Goal: Navigation & Orientation: Find specific page/section

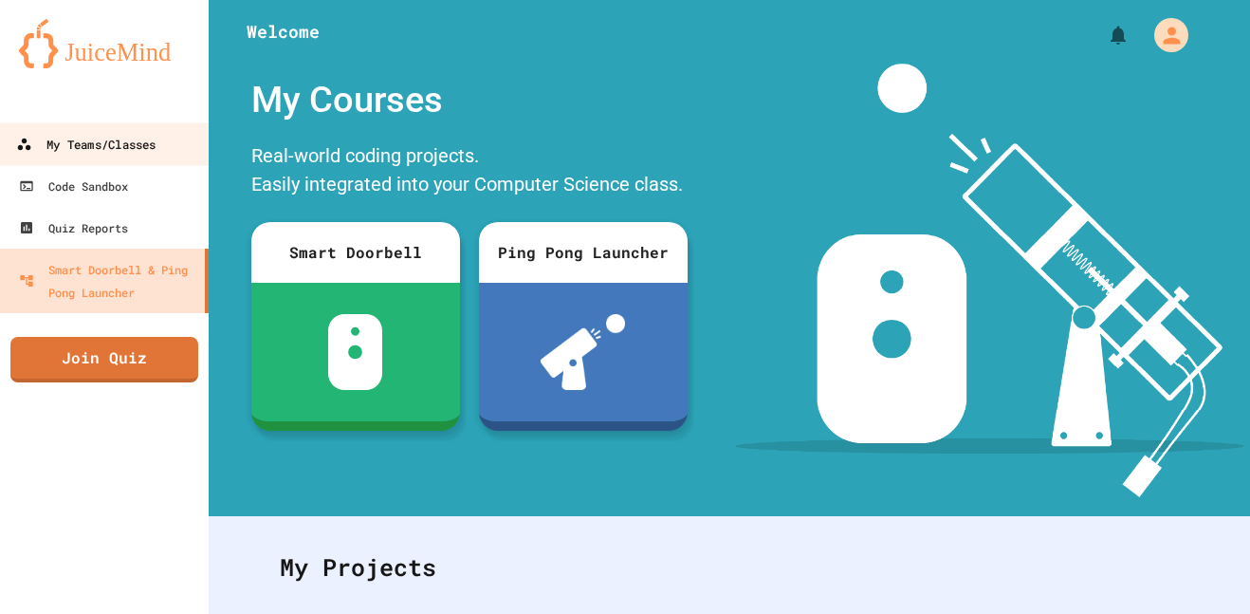
click at [65, 159] on link "My Teams/Classes" at bounding box center [104, 143] width 215 height 43
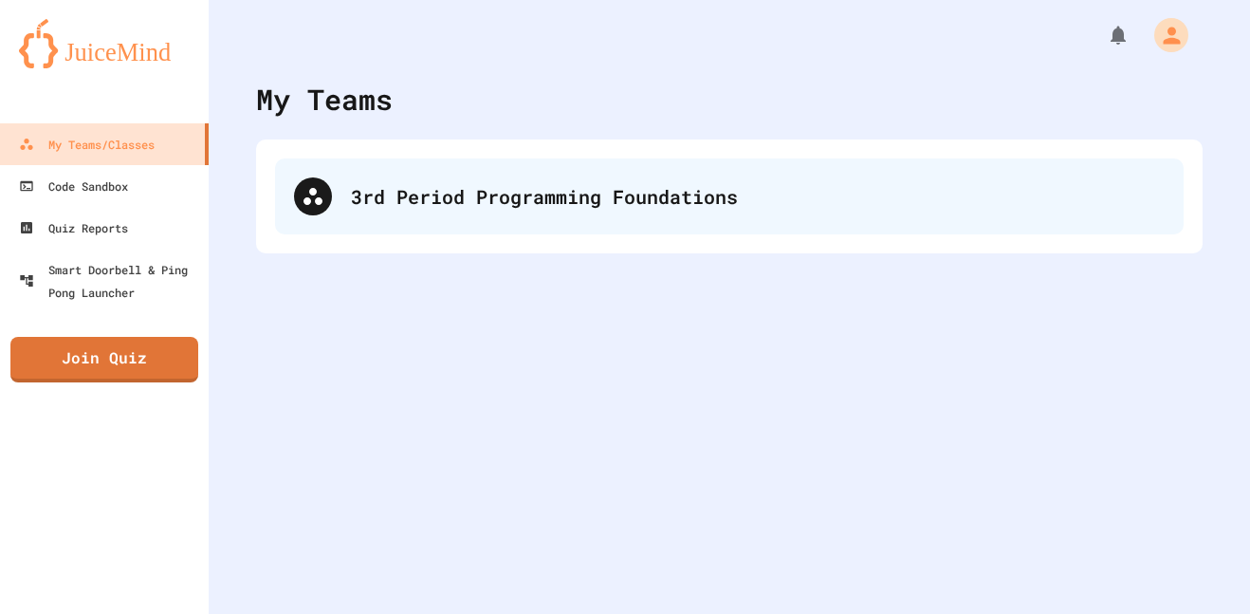
click at [422, 191] on div "3rd Period Programming Foundations" at bounding box center [758, 196] width 814 height 28
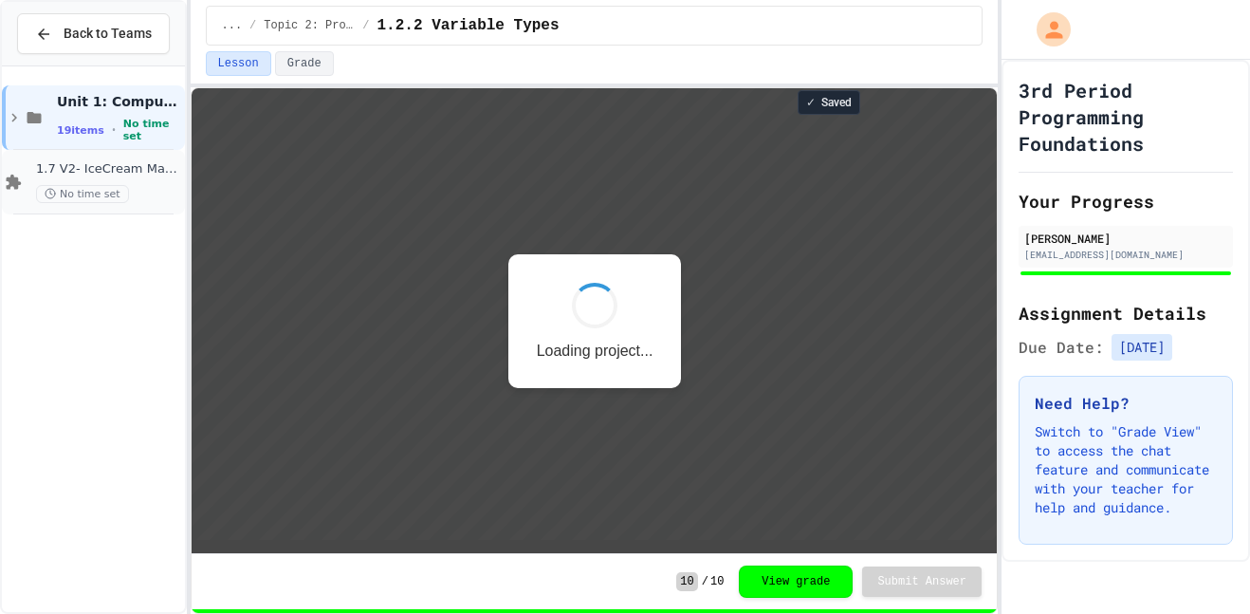
scroll to position [2, 0]
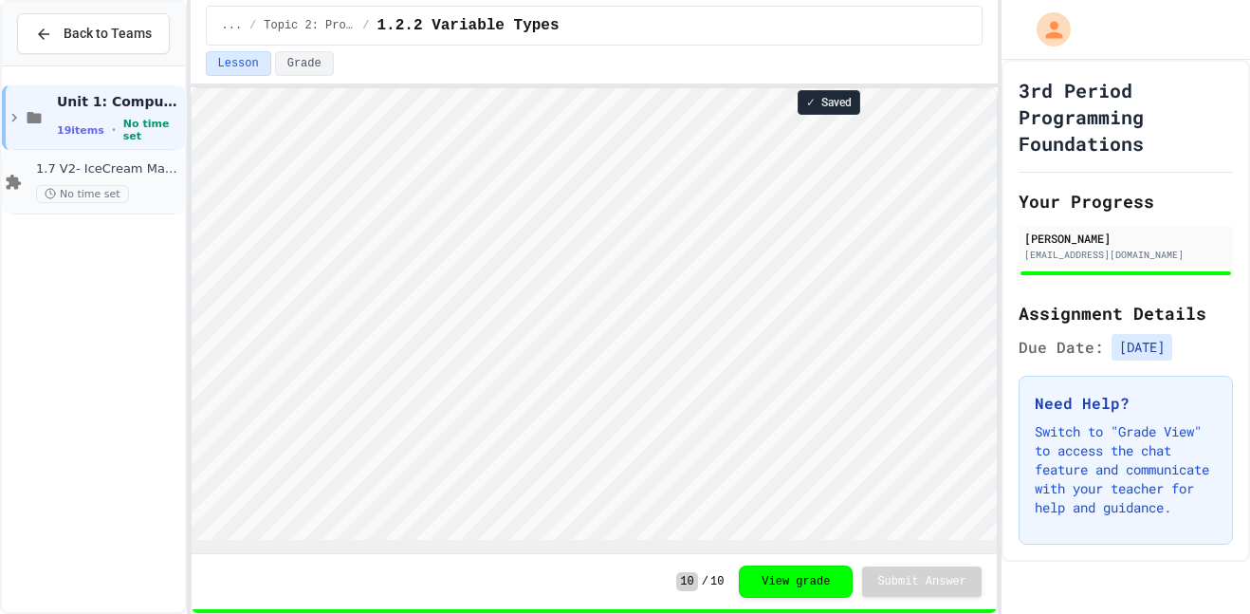
click at [11, 189] on div "1.7 V2- IceCream Machine Project No time set" at bounding box center [93, 182] width 183 height 65
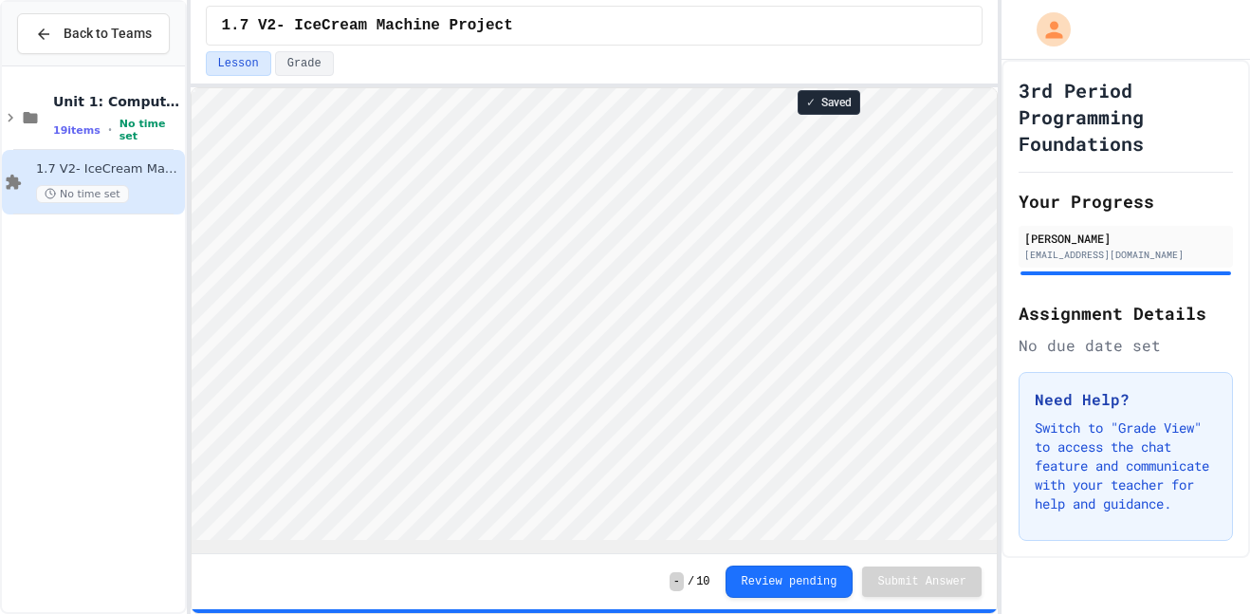
scroll to position [2, 0]
click at [12, 126] on icon at bounding box center [10, 117] width 17 height 17
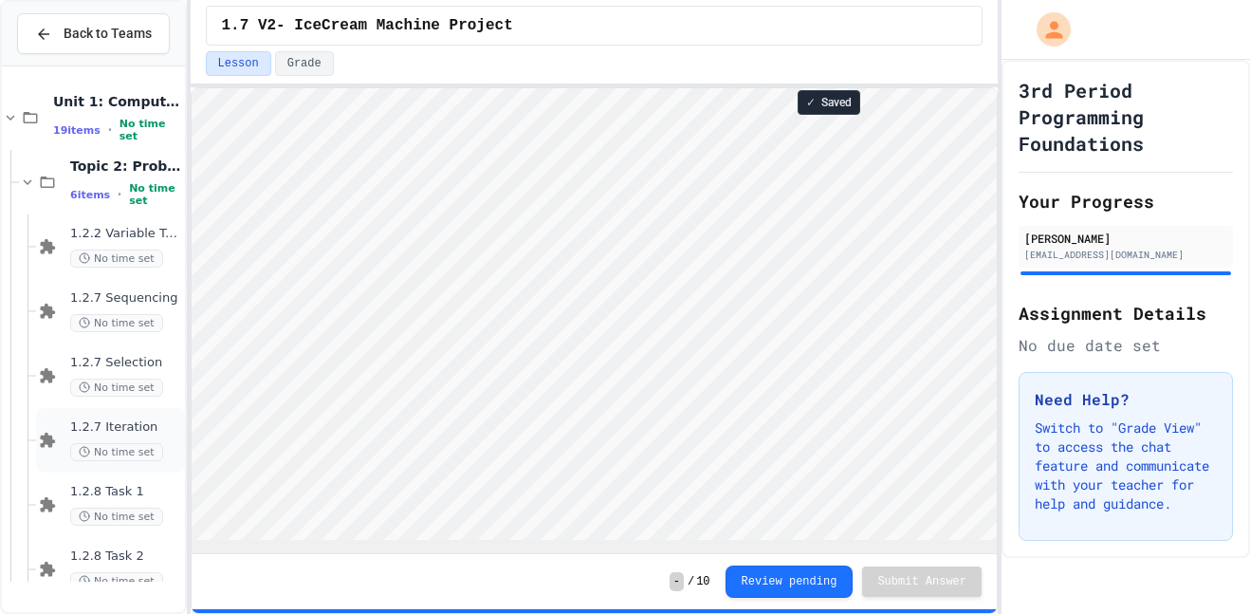
click at [106, 461] on span "No time set" at bounding box center [116, 452] width 93 height 18
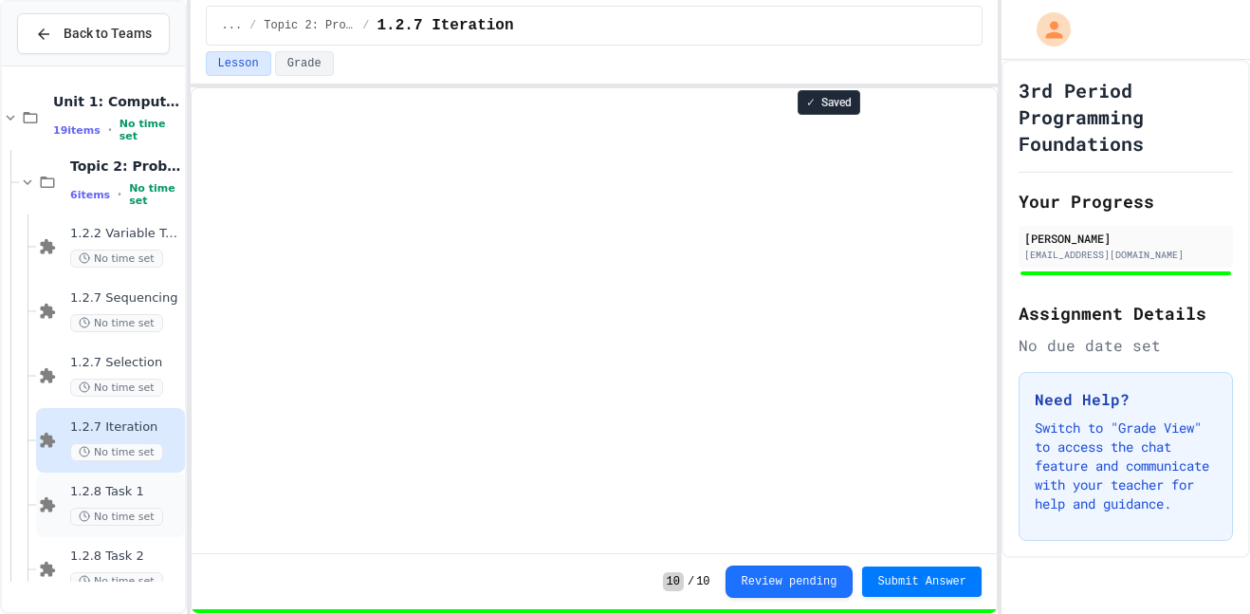
click at [134, 500] on span "1.2.8 Task 1" at bounding box center [125, 492] width 111 height 16
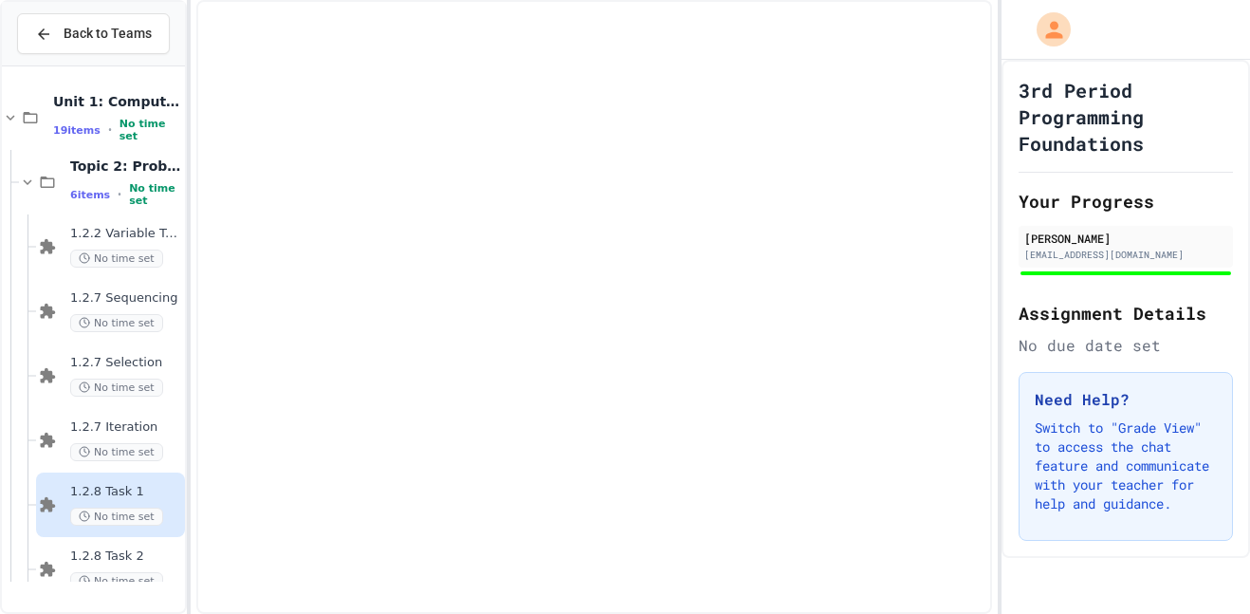
scroll to position [9, 0]
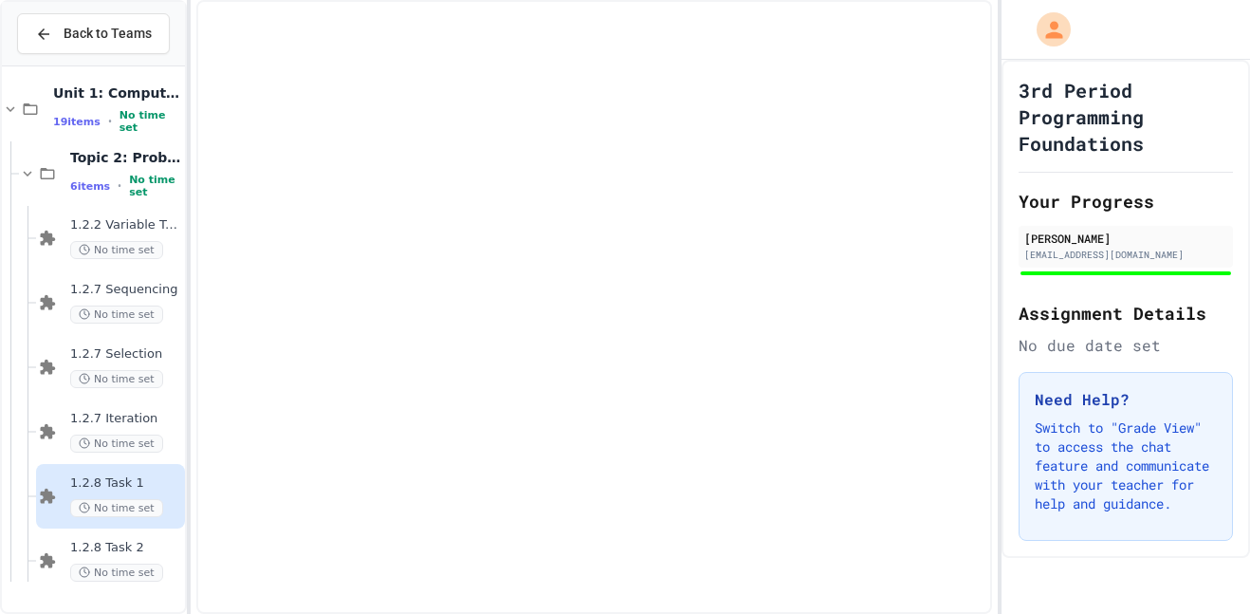
click at [134, 517] on span "No time set" at bounding box center [116, 508] width 93 height 18
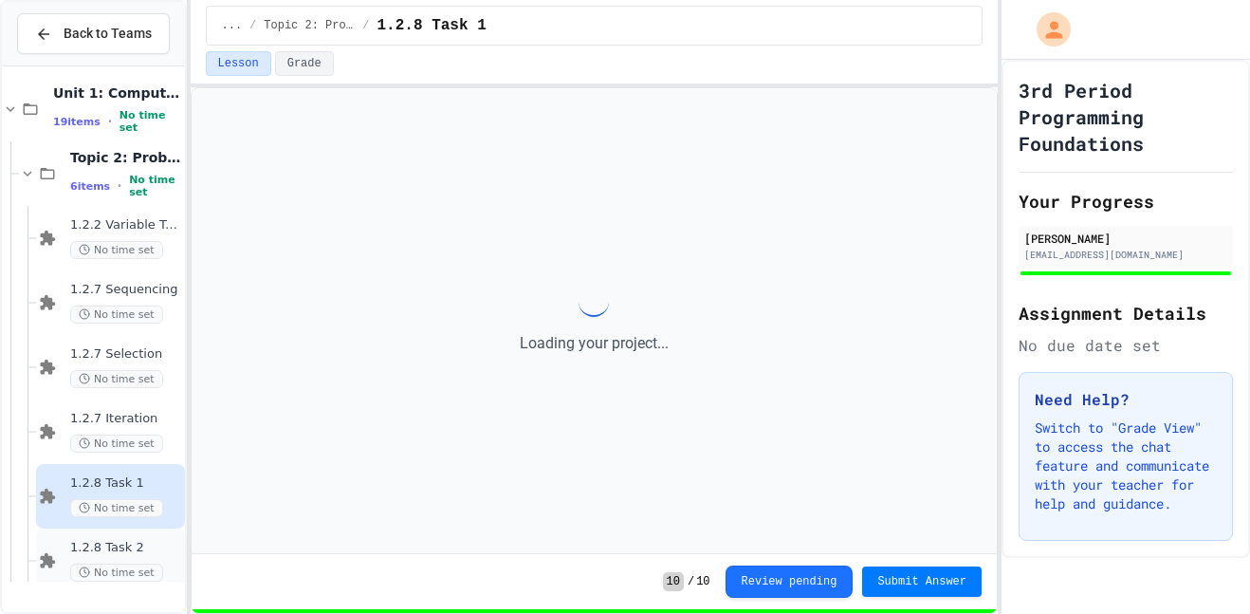
click at [123, 556] on span "1.2.8 Task 2" at bounding box center [125, 548] width 111 height 16
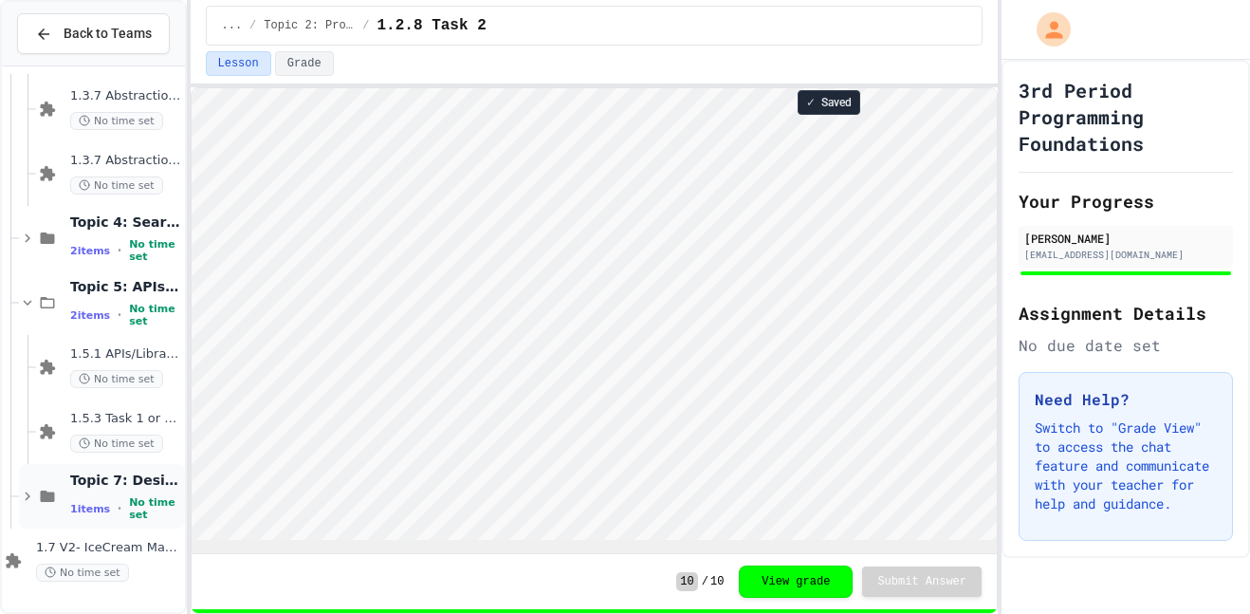
click at [101, 513] on div "Topic 7: Designing & Simulating Solutions 1 items • No time set" at bounding box center [125, 496] width 111 height 50
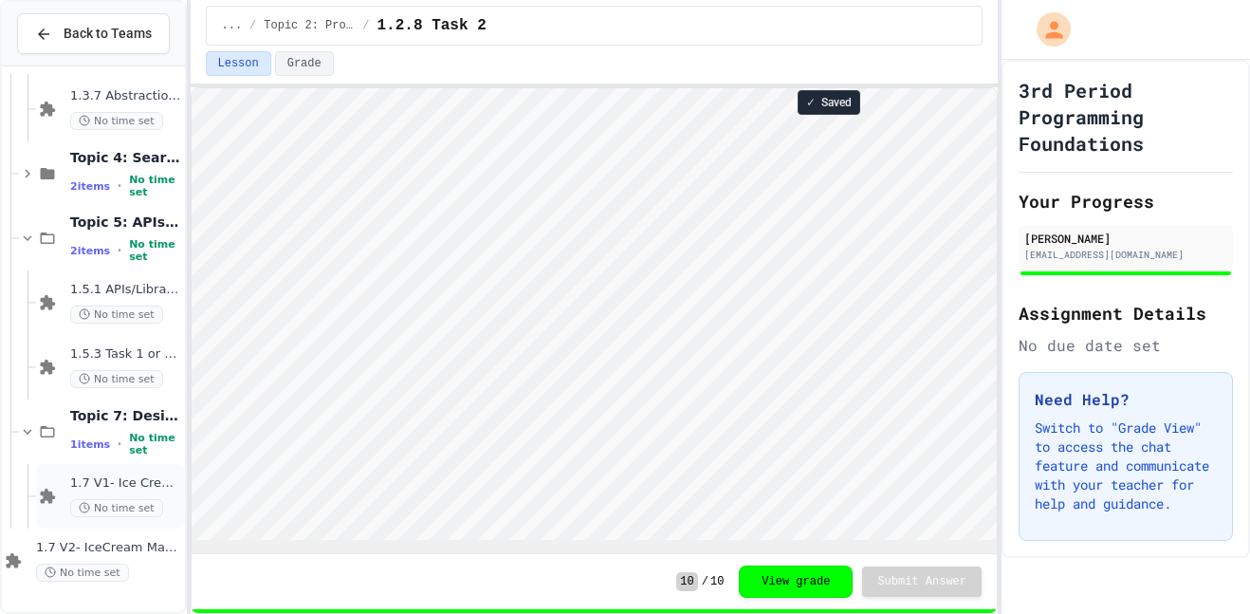
click at [95, 517] on span "No time set" at bounding box center [116, 508] width 93 height 18
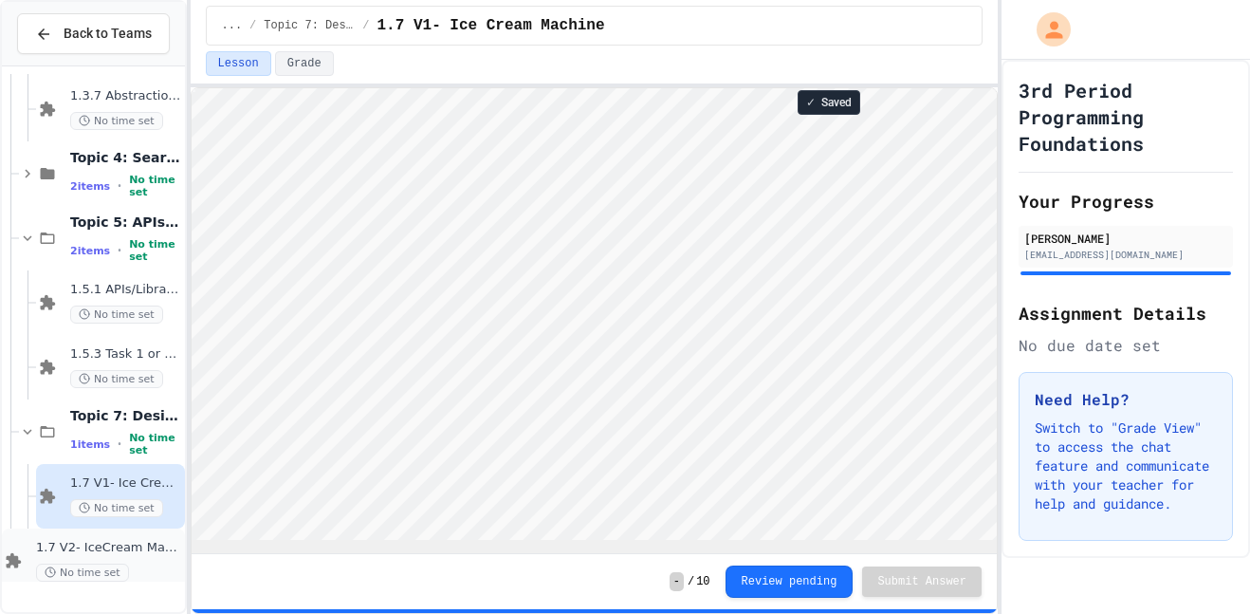
click at [122, 555] on div "1.7 V2- IceCream Machine Project No time set" at bounding box center [93, 560] width 183 height 65
